Goal: Information Seeking & Learning: Understand process/instructions

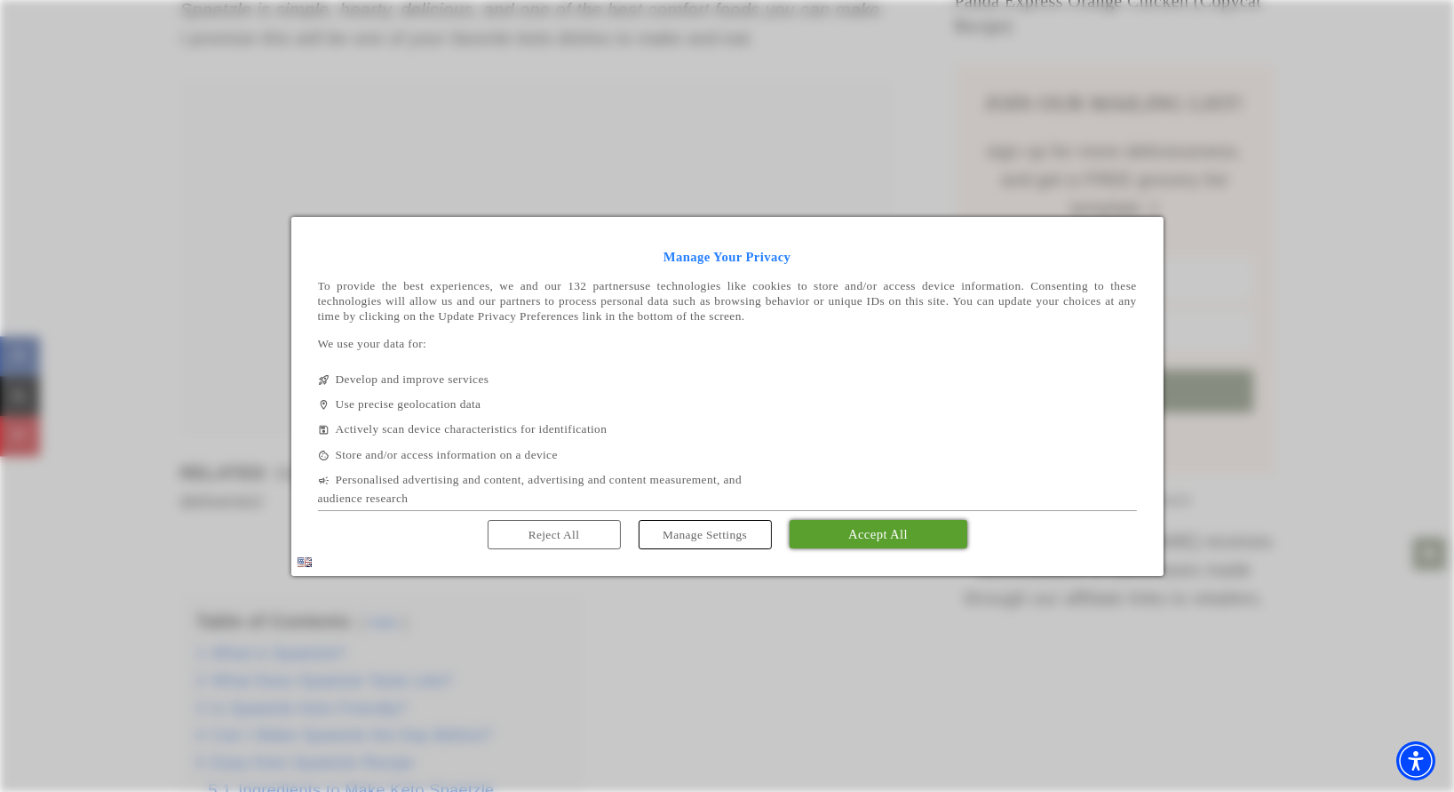
scroll to position [1439, 0]
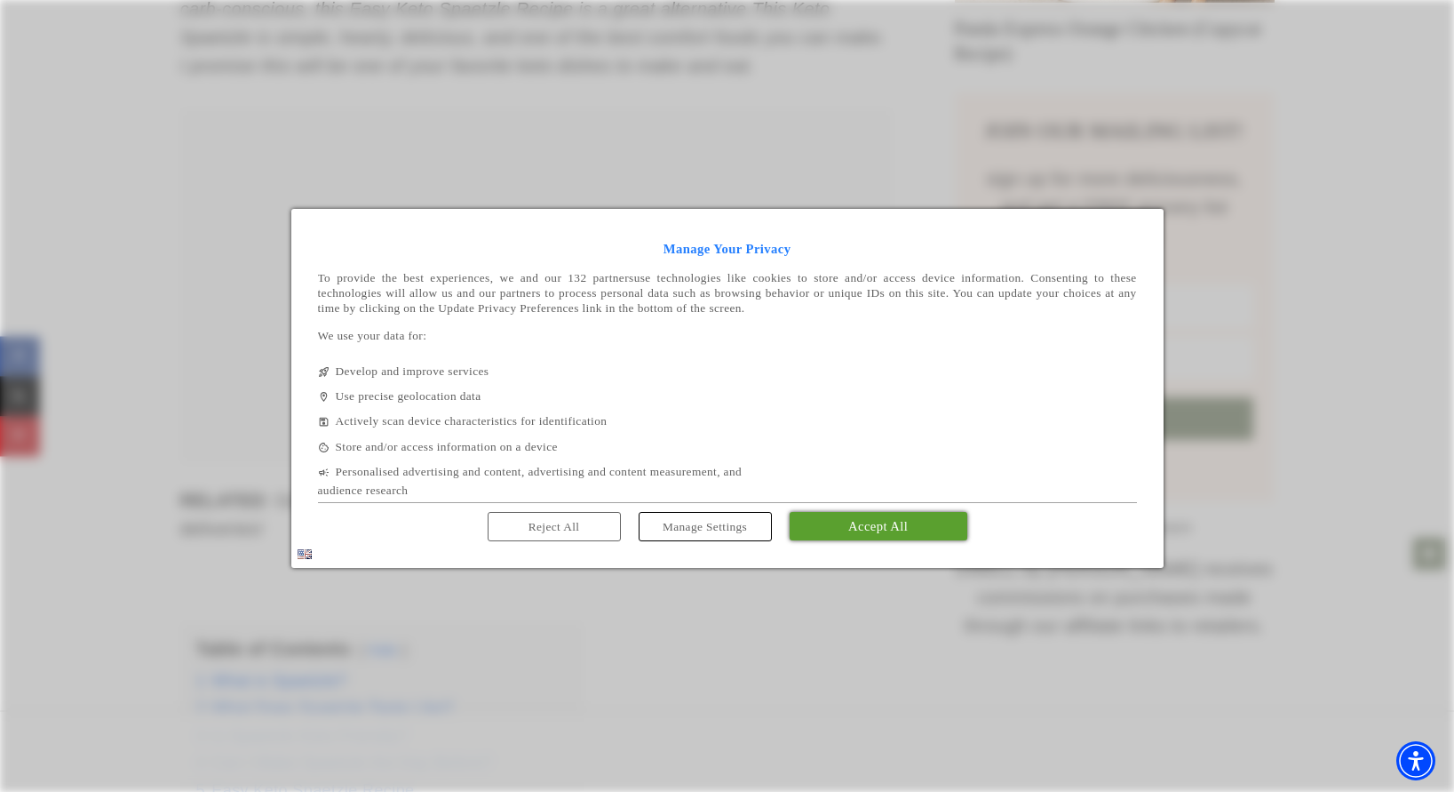
click at [909, 534] on link "Accept All" at bounding box center [879, 526] width 178 height 28
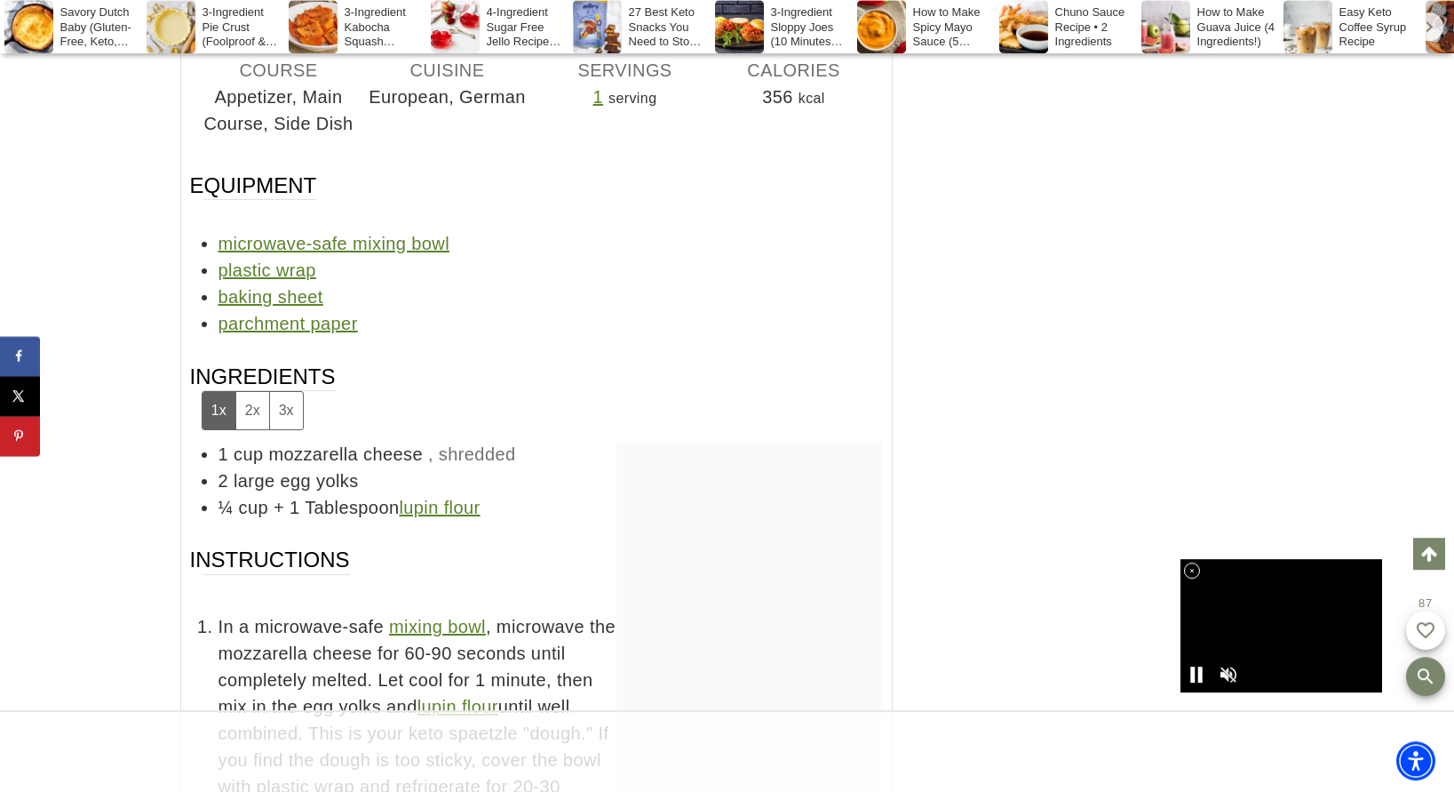
scroll to position [12540, 0]
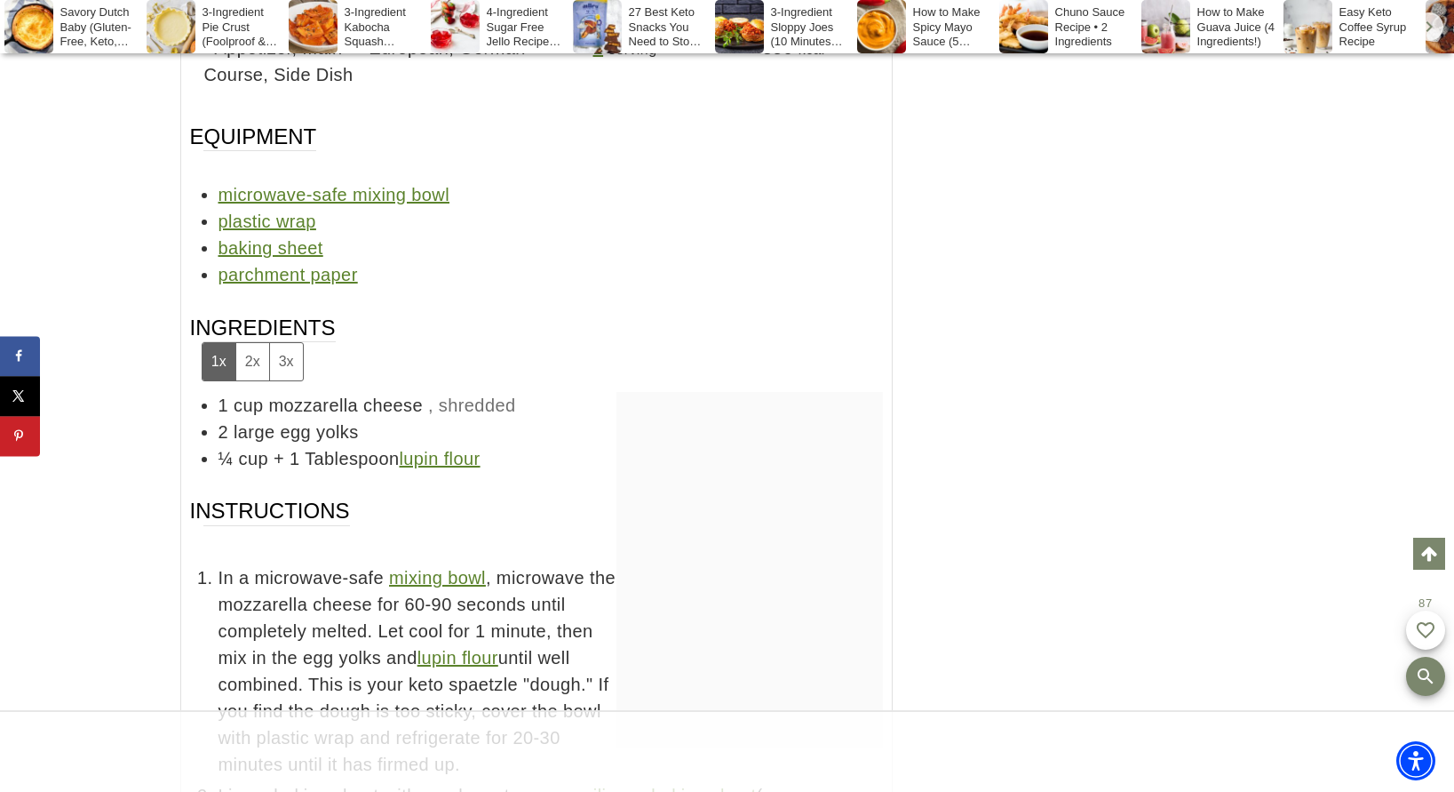
drag, startPoint x: 217, startPoint y: 516, endPoint x: 251, endPoint y: 513, distance: 34.7
click at [259, 472] on li "¼ cup + 1 Tablespoon lupin flour" at bounding box center [551, 458] width 664 height 27
drag, startPoint x: 273, startPoint y: 513, endPoint x: 210, endPoint y: 505, distance: 63.6
click at [219, 472] on li "¼ cup + 1 Tablespoon lupin flour" at bounding box center [551, 458] width 664 height 27
copy li "¼ cup"
